Goal: Transaction & Acquisition: Purchase product/service

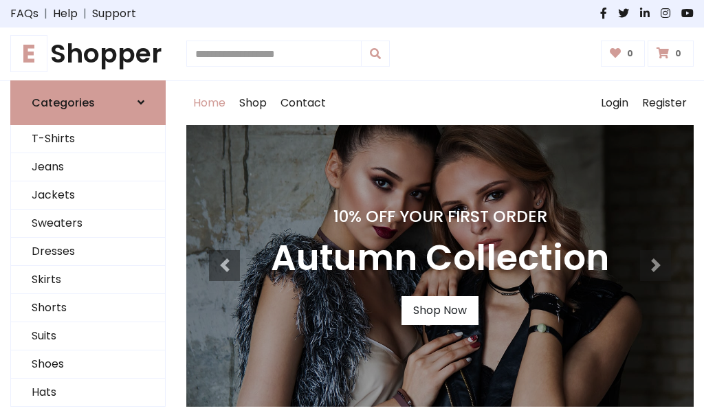
click at [352, 208] on h4 "10% Off Your First Order" at bounding box center [440, 216] width 338 height 19
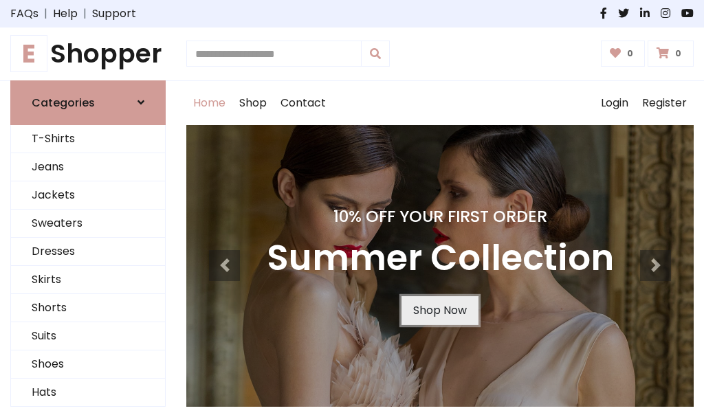
click at [439, 310] on link "Shop Now" at bounding box center [439, 310] width 77 height 29
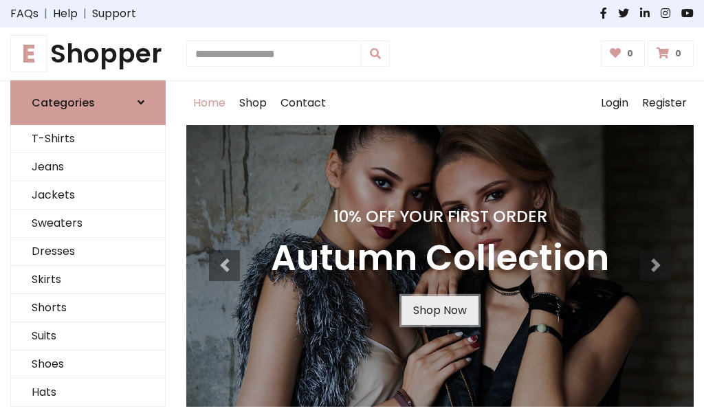
click at [439, 310] on link "Shop Now" at bounding box center [439, 310] width 77 height 29
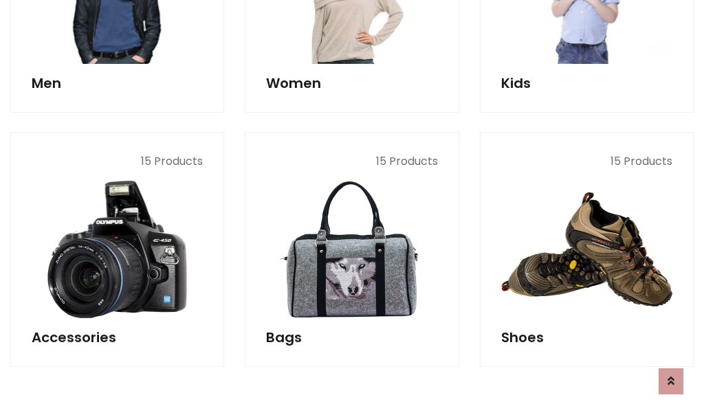
scroll to position [1371, 0]
